Goal: Task Accomplishment & Management: Complete application form

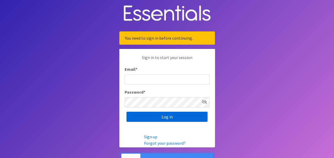
type input "[PERSON_NAME][EMAIL_ADDRESS][PERSON_NAME][DOMAIN_NAME]"
click at [169, 116] on input "Log in" at bounding box center [166, 117] width 81 height 10
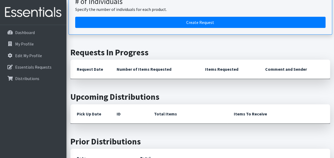
scroll to position [84, 0]
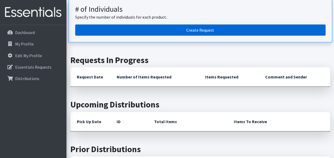
click at [217, 27] on link "Create Request" at bounding box center [200, 29] width 250 height 11
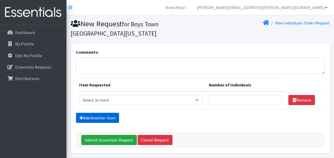
click at [94, 115] on link "Add Another Item" at bounding box center [97, 118] width 43 height 10
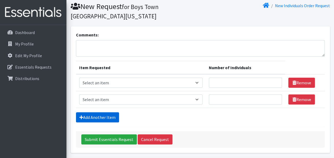
scroll to position [36, 0]
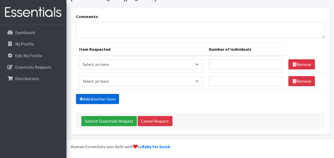
click at [100, 95] on link "Add Another Item" at bounding box center [97, 99] width 43 height 10
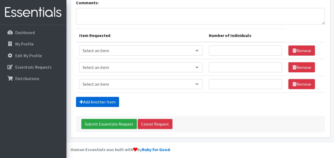
scroll to position [52, 0]
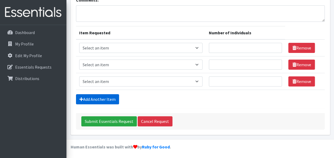
click at [99, 96] on link "Add Another Item" at bounding box center [97, 99] width 43 height 10
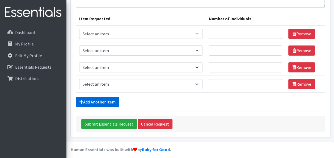
scroll to position [69, 0]
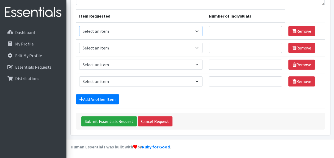
click at [197, 30] on select "Select an item # - Total number of kids being served with this order: Baby wipe…" at bounding box center [140, 31] width 123 height 10
select select "2649"
click at [79, 26] on select "Select an item # - Total number of kids being served with this order: Baby wipe…" at bounding box center [140, 31] width 123 height 10
click at [225, 31] on input "Number of Individuals" at bounding box center [245, 31] width 73 height 10
click at [156, 122] on link "Cancel Request" at bounding box center [155, 121] width 35 height 10
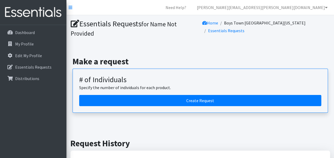
click at [174, 49] on div "Make a request # of Individuals Specify the number of individuals for each prod…" at bounding box center [200, 85] width 263 height 82
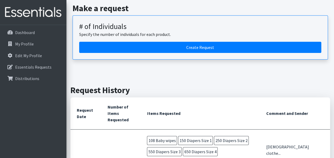
scroll to position [43, 0]
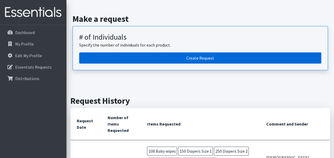
click at [188, 55] on link "Create Request" at bounding box center [200, 57] width 242 height 11
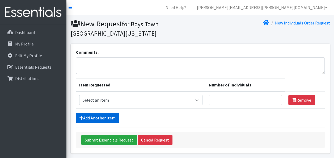
click at [102, 118] on link "Add Another Item" at bounding box center [97, 118] width 43 height 10
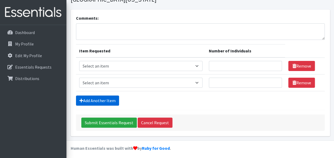
scroll to position [36, 0]
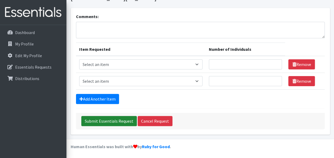
click at [102, 118] on form "Comments: Item Requested Number of Individuals Item Requested Select an item # …" at bounding box center [200, 71] width 249 height 116
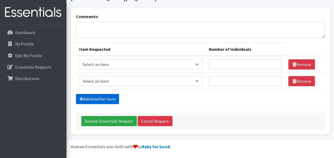
click at [105, 99] on link "Add Another Item" at bounding box center [97, 99] width 43 height 10
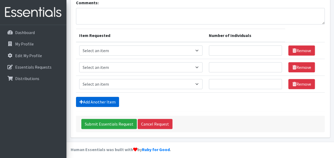
scroll to position [52, 0]
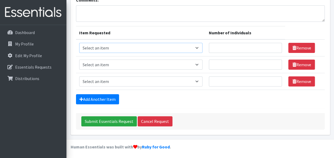
click at [193, 46] on select "Select an item # - Total number of kids being served with this order: Baby wipe…" at bounding box center [140, 48] width 123 height 10
select select "2649"
click at [79, 43] on select "Select an item # - Total number of kids being served with this order: Baby wipe…" at bounding box center [140, 48] width 123 height 10
click at [230, 51] on input "Number of Individuals" at bounding box center [245, 48] width 73 height 10
type input "108"
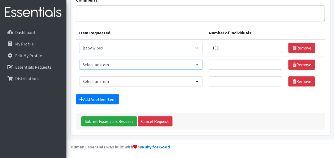
click at [195, 67] on select "Select an item # - Total number of kids being served with this order: Baby wipe…" at bounding box center [140, 65] width 123 height 10
select select "2665"
click at [79, 60] on select "Select an item # - Total number of kids being served with this order: Baby wipe…" at bounding box center [140, 65] width 123 height 10
click at [124, 80] on select "Select an item # - Total number of kids being served with this order: Baby wipe…" at bounding box center [140, 81] width 123 height 10
select select "2668"
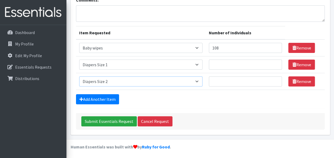
click at [79, 76] on select "Select an item # - Total number of kids being served with this order: Baby wipe…" at bounding box center [140, 81] width 123 height 10
click at [94, 99] on link "Add Another Item" at bounding box center [97, 99] width 43 height 10
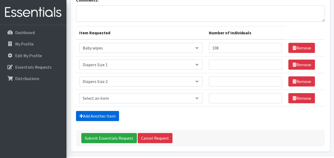
scroll to position [69, 0]
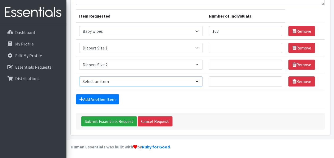
click at [119, 79] on select "Select an item # - Total number of kids being served with this order: Baby wipe…" at bounding box center [140, 81] width 123 height 10
select select "2655"
click at [79, 76] on select "Select an item # - Total number of kids being served with this order: Baby wipe…" at bounding box center [140, 81] width 123 height 10
click at [106, 97] on link "Add Another Item" at bounding box center [97, 99] width 43 height 10
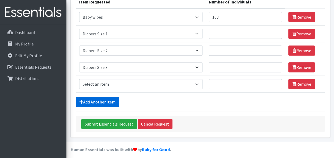
scroll to position [86, 0]
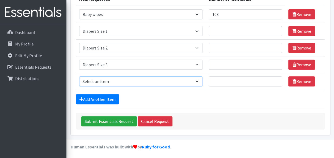
click at [102, 79] on select "Select an item # - Total number of kids being served with this order: Baby wipe…" at bounding box center [140, 81] width 123 height 10
select select "2661"
click at [79, 76] on select "Select an item # - Total number of kids being served with this order: Baby wipe…" at bounding box center [140, 81] width 123 height 10
click at [100, 99] on link "Add Another Item" at bounding box center [97, 99] width 43 height 10
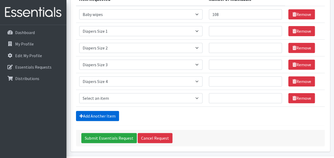
scroll to position [102, 0]
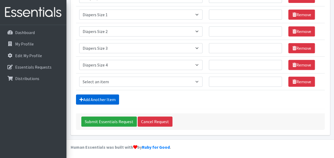
click at [100, 98] on link "Add Another Item" at bounding box center [97, 99] width 43 height 10
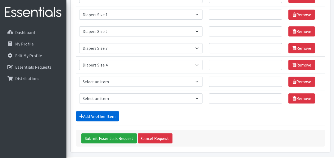
scroll to position [119, 0]
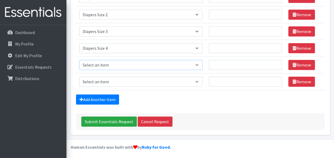
click at [100, 67] on select "Select an item # - Total number of kids being served with this order: Baby wipe…" at bounding box center [140, 65] width 123 height 10
select select "2652"
click at [79, 60] on select "Select an item # - Total number of kids being served with this order: Baby wipe…" at bounding box center [140, 65] width 123 height 10
click at [98, 82] on select "Select an item # - Total number of kids being served with this order: Baby wipe…" at bounding box center [140, 82] width 123 height 10
select select "2674"
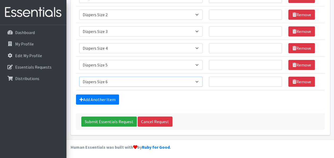
click at [79, 77] on select "Select an item # - Total number of kids being served with this order: Baby wipe…" at bounding box center [140, 82] width 123 height 10
click at [96, 98] on link "Add Another Item" at bounding box center [97, 99] width 43 height 10
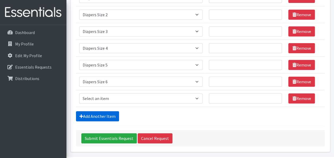
scroll to position [135, 0]
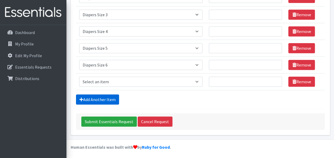
click at [96, 98] on link "Add Another Item" at bounding box center [97, 99] width 43 height 10
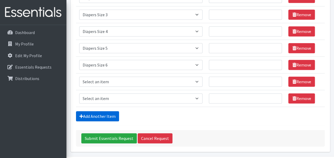
scroll to position [152, 0]
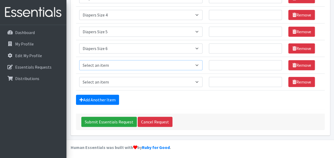
click at [100, 63] on select "Select an item # - Total number of kids being served with this order: Baby wipe…" at bounding box center [140, 65] width 123 height 10
select select "2644"
click at [79, 60] on select "Select an item # - Total number of kids being served with this order: Baby wipe…" at bounding box center [140, 65] width 123 height 10
click at [109, 80] on select "Select an item # - Total number of kids being served with this order: Baby wipe…" at bounding box center [140, 82] width 123 height 10
select select "2679"
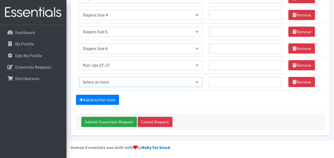
click at [79, 77] on select "Select an item # - Total number of kids being served with this order: Baby wipe…" at bounding box center [140, 82] width 123 height 10
click at [101, 97] on link "Add Another Item" at bounding box center [97, 100] width 43 height 10
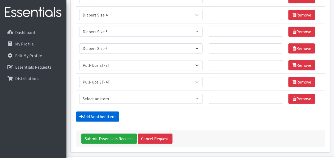
scroll to position [169, 0]
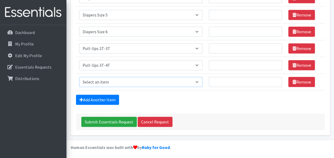
click at [127, 78] on select "Select an item # - Total number of kids being served with this order: Baby wipe…" at bounding box center [140, 82] width 123 height 10
select select "2680"
click at [79, 77] on select "Select an item # - Total number of kids being served with this order: Baby wipe…" at bounding box center [140, 82] width 123 height 10
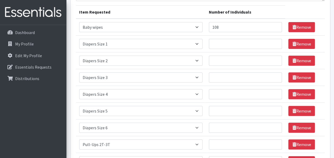
scroll to position [72, 0]
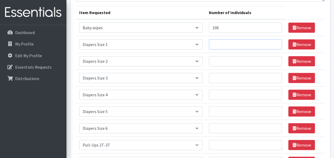
click at [254, 43] on input "Number of Individuals" at bounding box center [245, 44] width 73 height 10
click at [249, 28] on input "108" at bounding box center [245, 28] width 73 height 10
type input "109"
click at [302, 43] on link "Remove" at bounding box center [301, 44] width 27 height 10
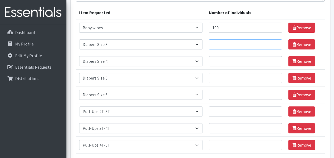
click at [241, 45] on input "Number of Individuals" at bounding box center [245, 44] width 73 height 10
type input "10"
click at [235, 60] on input "Number of Individuals" at bounding box center [245, 61] width 73 height 10
type input "14"
click at [230, 77] on input "Number of Individuals" at bounding box center [245, 78] width 73 height 10
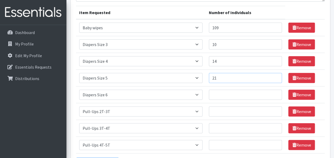
type input "21"
click at [229, 95] on input "Number of Individuals" at bounding box center [245, 95] width 73 height 10
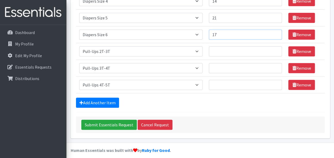
scroll to position [135, 0]
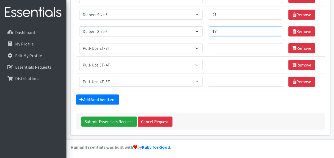
type input "17"
click at [227, 48] on input "Number of Individuals" at bounding box center [245, 48] width 73 height 10
type input "8"
click at [222, 66] on input "Number of Individuals" at bounding box center [245, 65] width 73 height 10
type input "19"
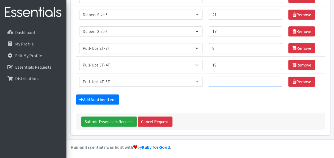
click at [224, 81] on input "Number of Individuals" at bounding box center [245, 82] width 73 height 10
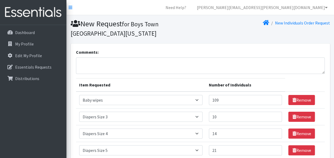
type input "20"
click at [146, 63] on textarea "Comments:" at bounding box center [200, 65] width 249 height 16
type textarea "w"
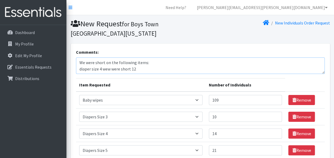
scroll to position [4, 0]
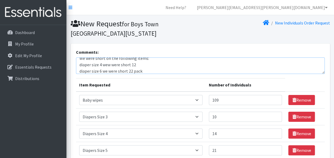
click at [139, 62] on textarea "We were short on the following items: diaper size 4 wew were short 12 diaper si…" at bounding box center [200, 65] width 249 height 16
click at [90, 65] on textarea "We were short on the following items: diaper size 4 we were short 12 pack diape…" at bounding box center [200, 65] width 249 height 16
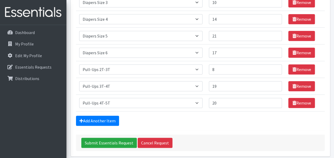
scroll to position [104, 0]
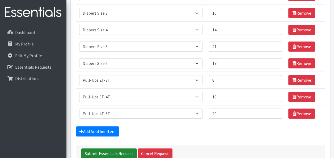
type textarea "We were short on the following items: diapers size 4 we were short 12 pack diap…"
click at [104, 151] on input "Submit Essentials Request" at bounding box center [109, 153] width 56 height 10
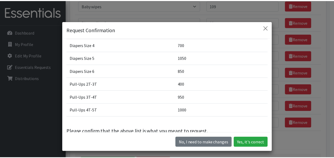
scroll to position [53, 0]
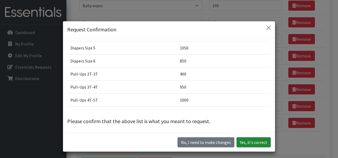
click at [250, 143] on button "Yes, it's correct" at bounding box center [253, 142] width 34 height 10
